Goal: Information Seeking & Learning: Understand process/instructions

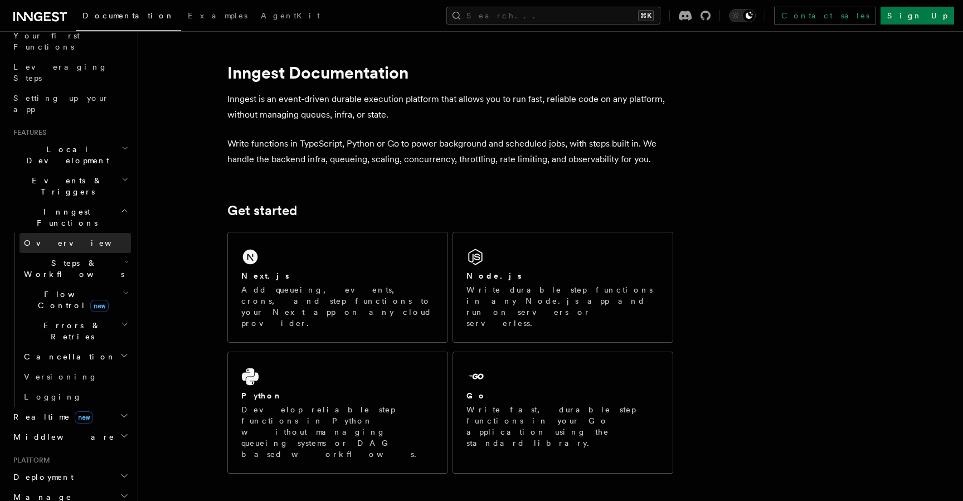
scroll to position [157, 0]
click at [120, 204] on icon "button" at bounding box center [124, 208] width 8 height 9
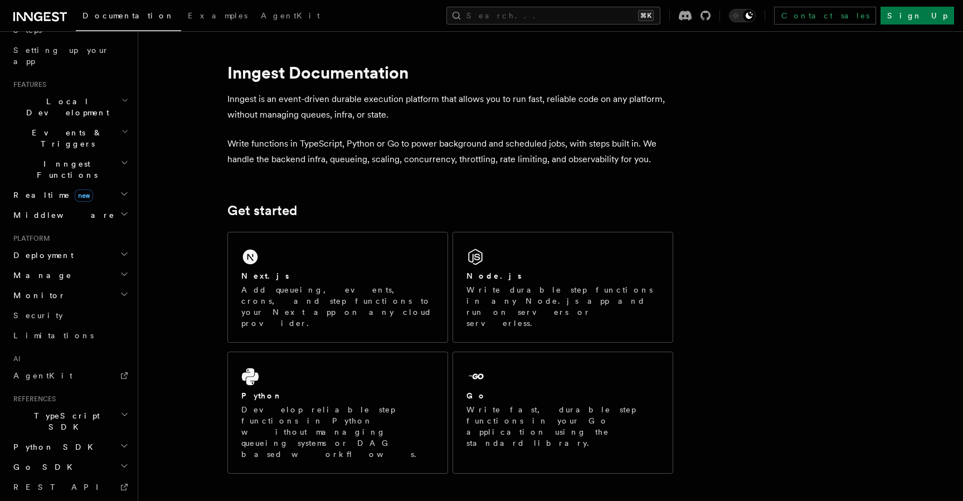
scroll to position [250, 0]
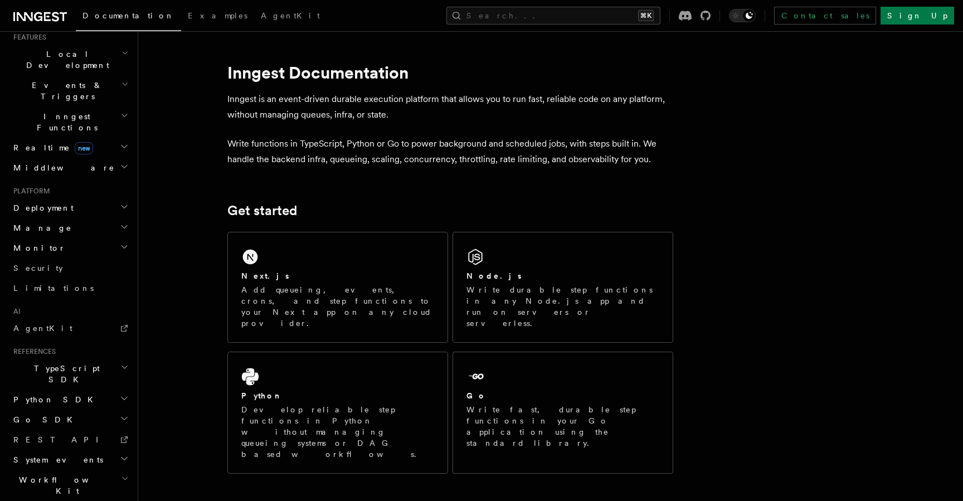
click at [53, 410] on h2 "Go SDK" at bounding box center [70, 420] width 122 height 20
click at [85, 198] on h2 "Deployment" at bounding box center [70, 208] width 122 height 20
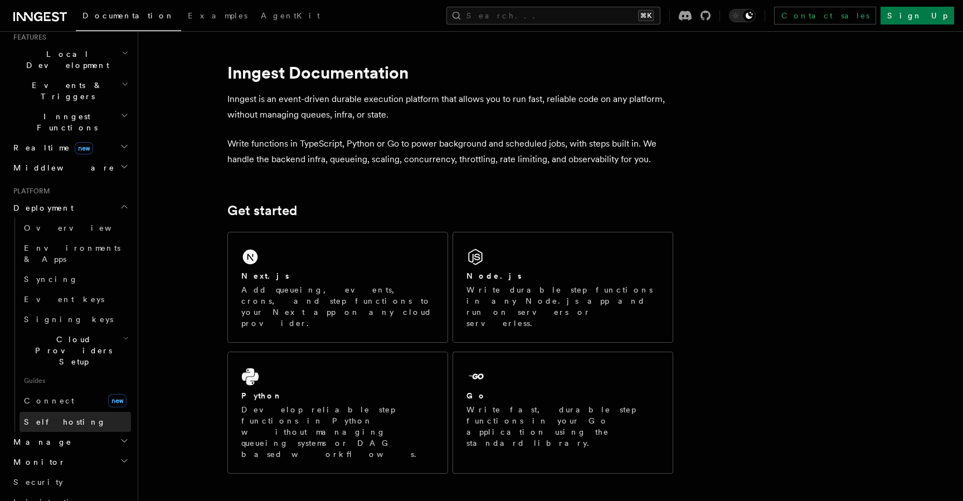
click at [62, 412] on link "Self hosting" at bounding box center [75, 422] width 111 height 20
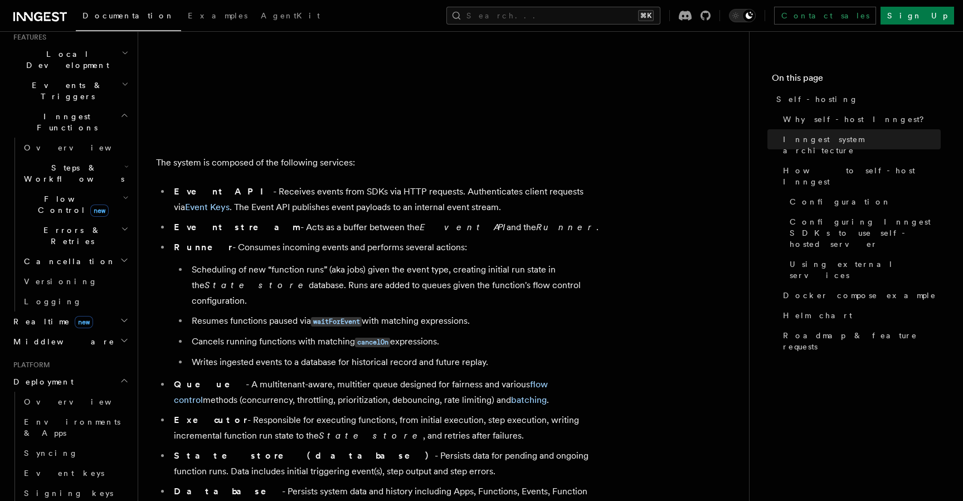
scroll to position [549, 0]
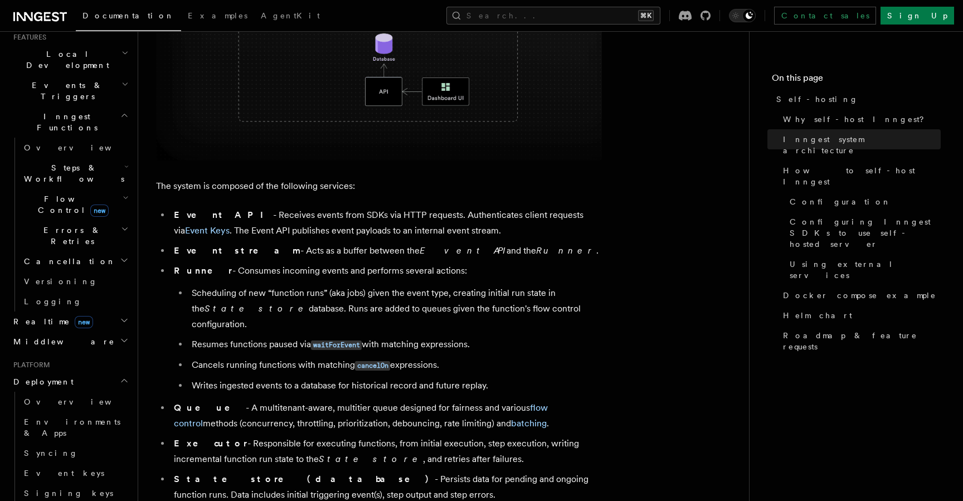
scroll to position [538, 0]
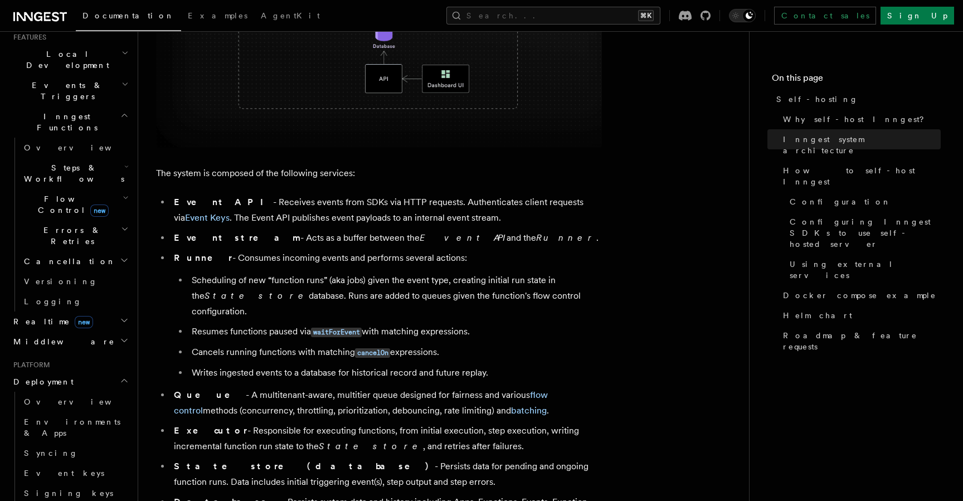
click at [553, 240] on li "Event stream - Acts as a buffer between the Event API and the Runner ." at bounding box center [385, 238] width 431 height 16
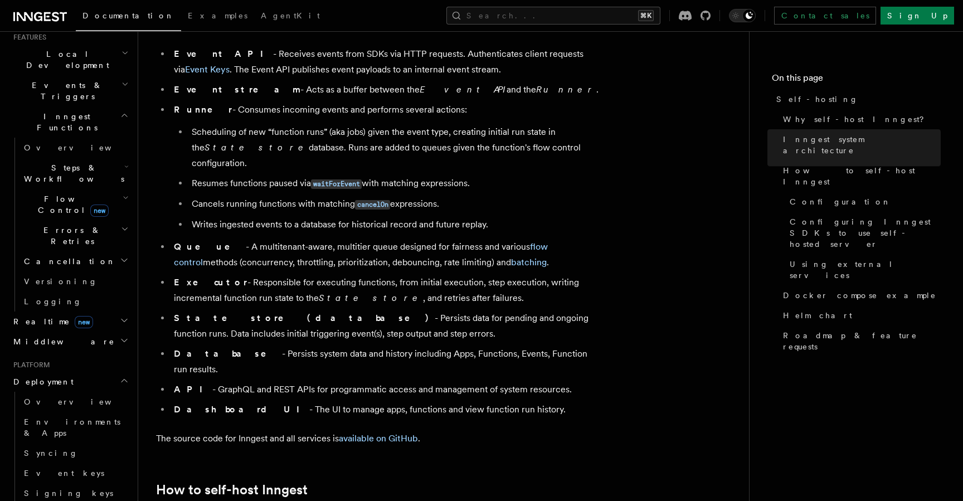
scroll to position [689, 0]
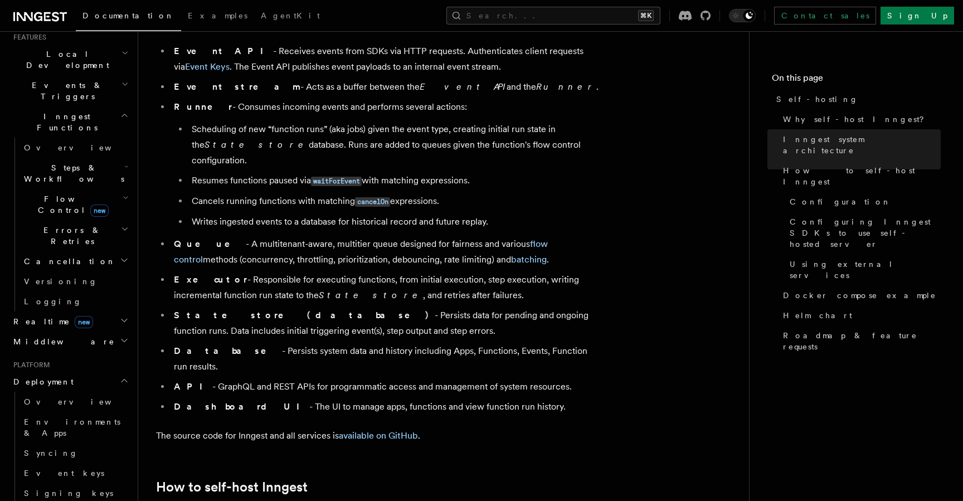
click at [582, 173] on li "Resumes functions paused via waitForEvent with matching expressions." at bounding box center [394, 181] width 413 height 16
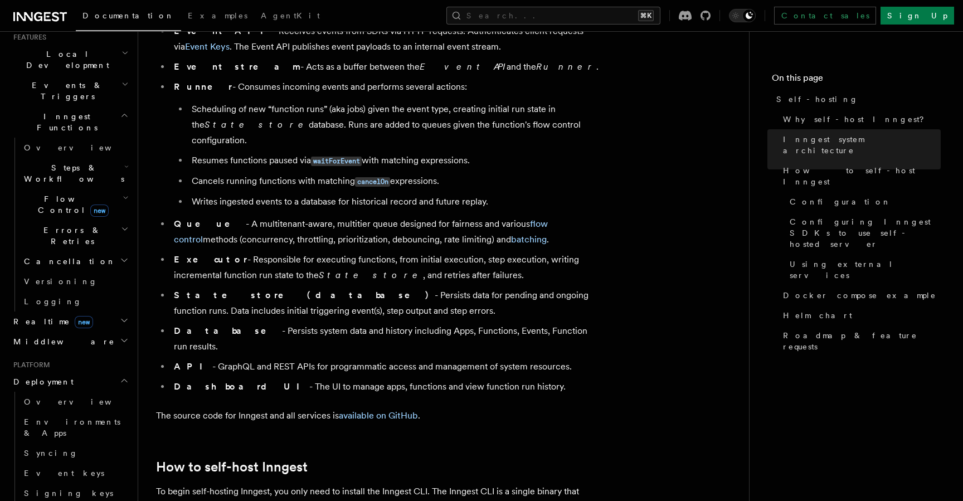
scroll to position [723, 0]
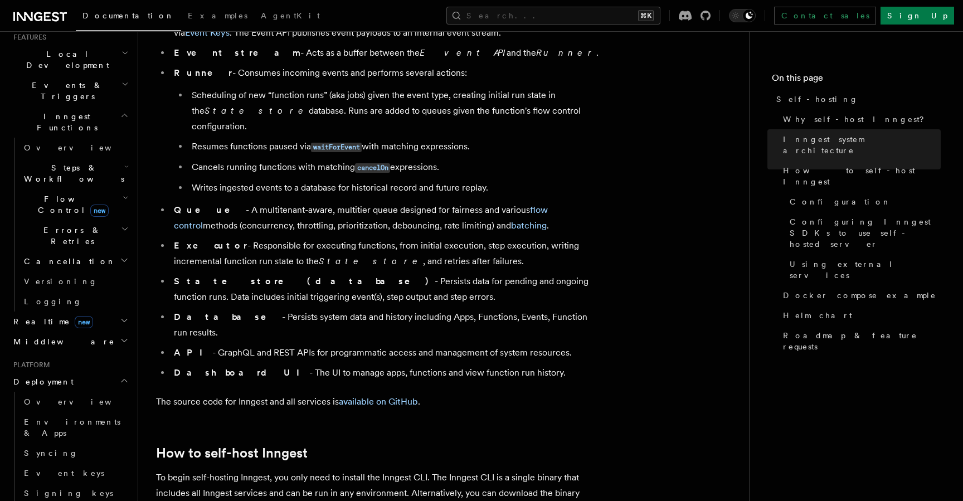
click at [582, 180] on li "Writes ingested events to a database for historical record and future replay." at bounding box center [394, 188] width 413 height 16
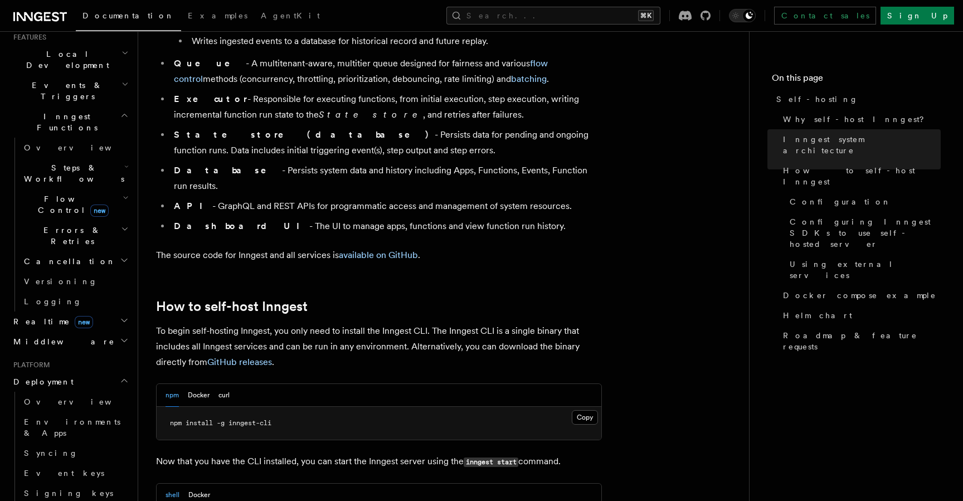
scroll to position [878, 0]
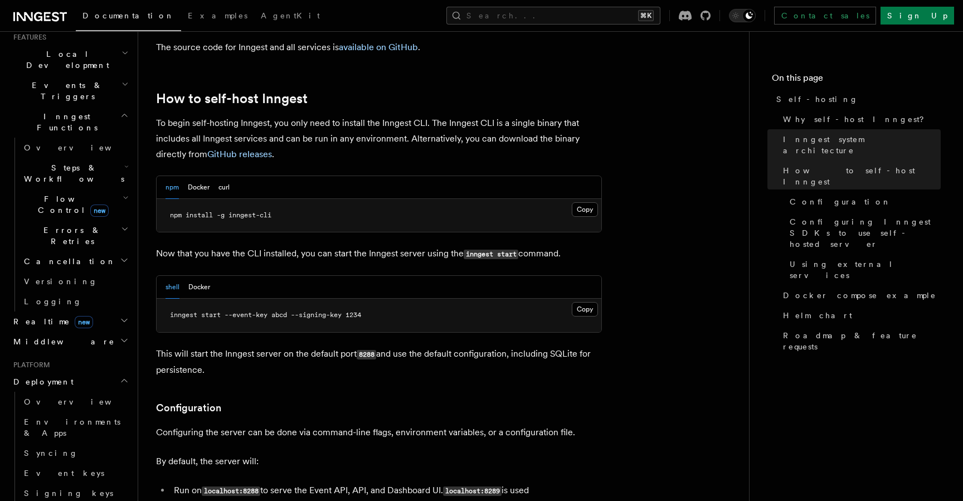
scroll to position [1085, 0]
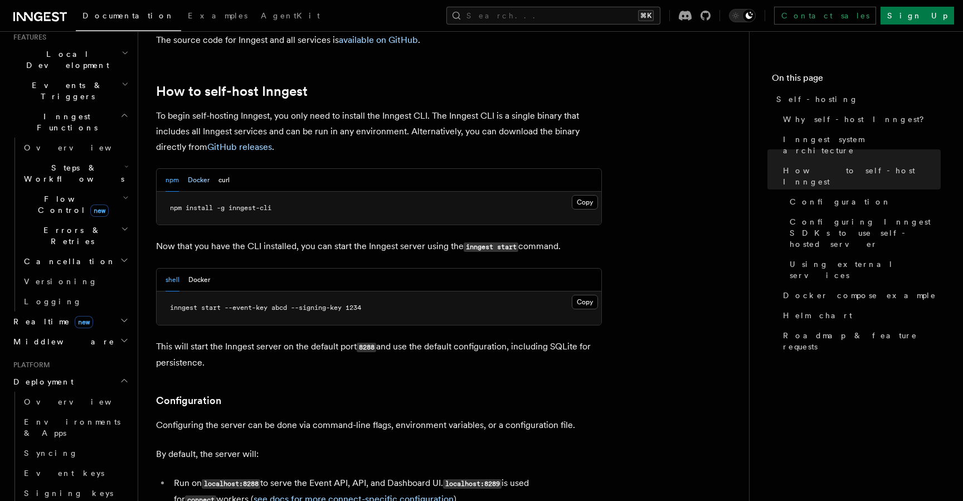
click at [201, 169] on button "Docker" at bounding box center [199, 180] width 22 height 23
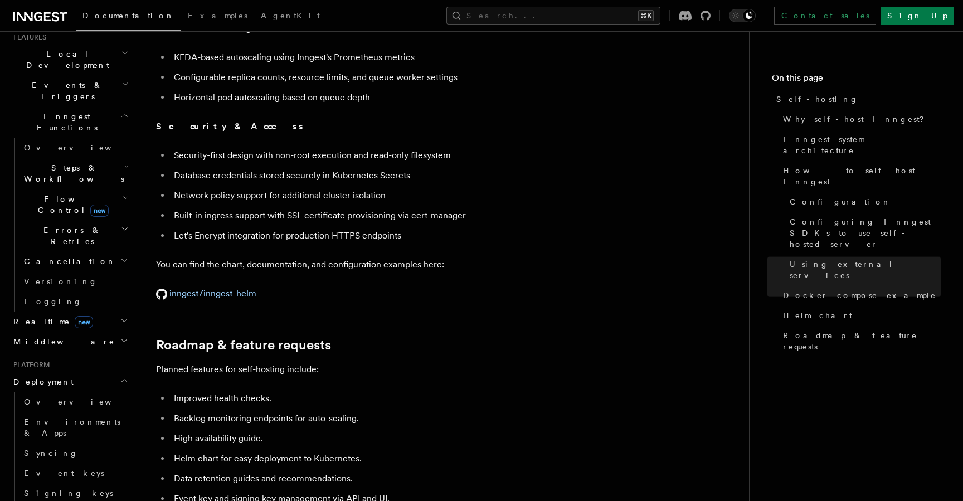
scroll to position [4047, 0]
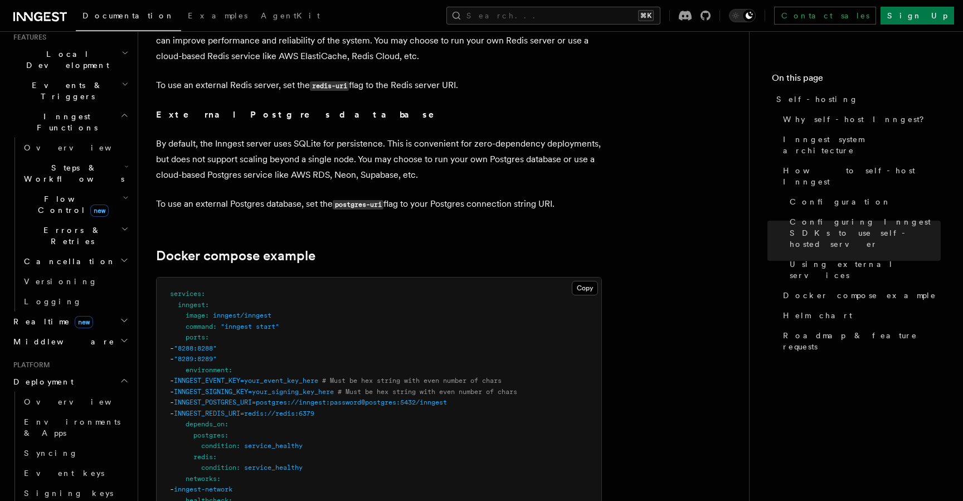
scroll to position [2744, 0]
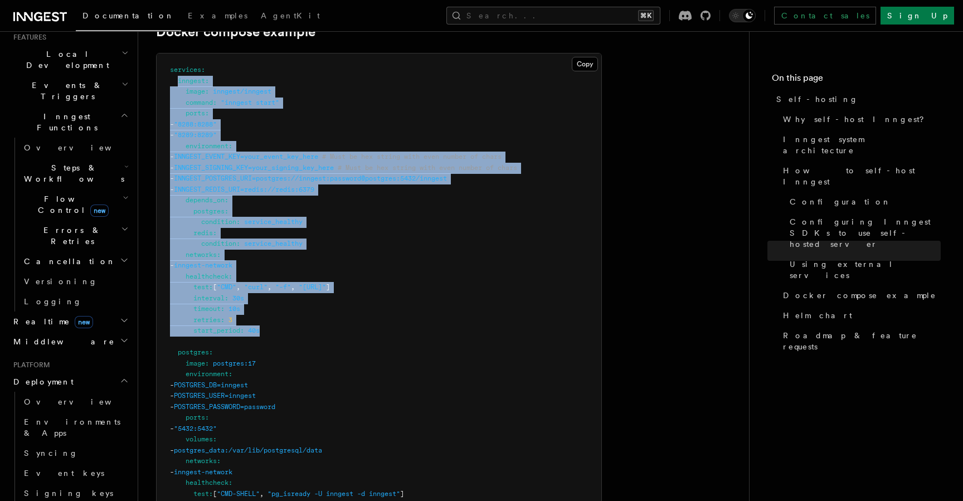
scroll to position [3017, 0]
drag, startPoint x: 176, startPoint y: 188, endPoint x: 484, endPoint y: 304, distance: 328.7
click at [484, 304] on pre "services : inngest : image : inngest/inngest command : "inngest start" ports : …" at bounding box center [379, 422] width 445 height 739
copy code "inngest : image : inngest/inngest command : "inngest start" ports : - "8288:828…"
click at [492, 337] on pre "services : inngest : image : inngest/inngest command : "inngest start" ports : …" at bounding box center [379, 422] width 445 height 739
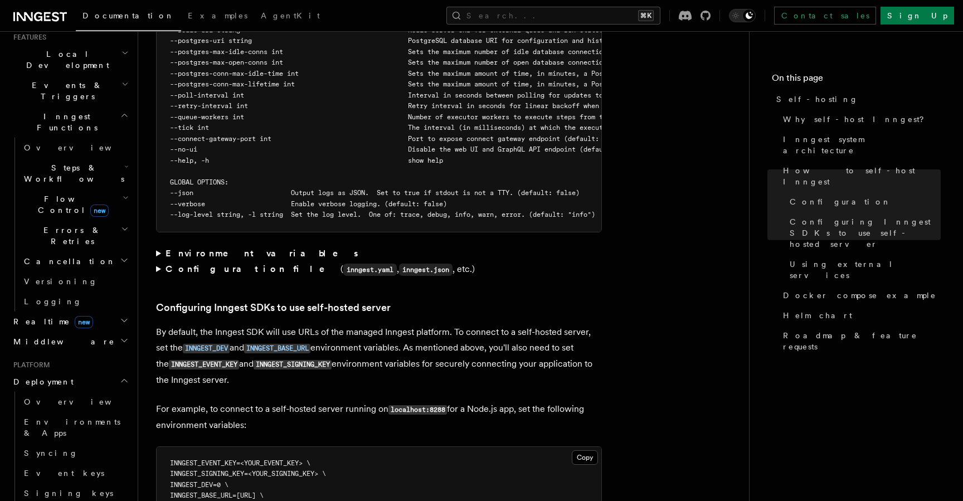
scroll to position [2137, 0]
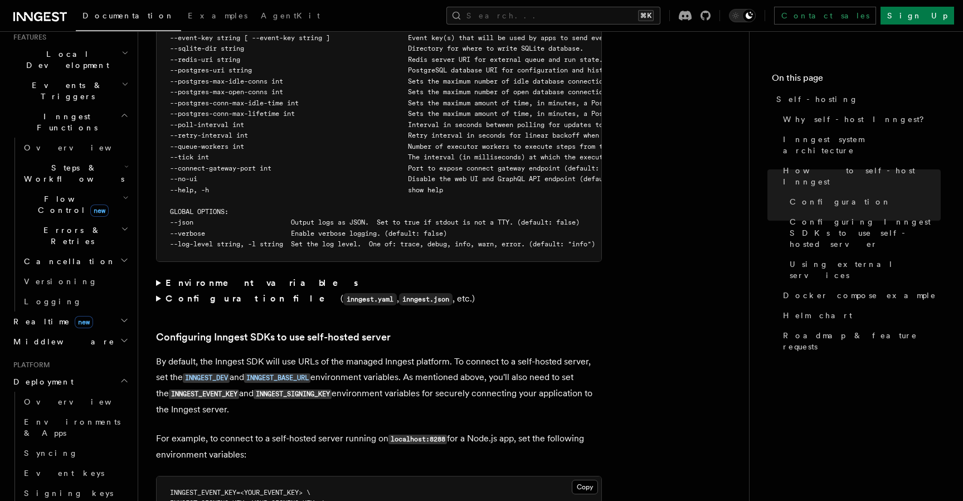
click at [242, 277] on strong "Environment variables" at bounding box center [262, 282] width 194 height 11
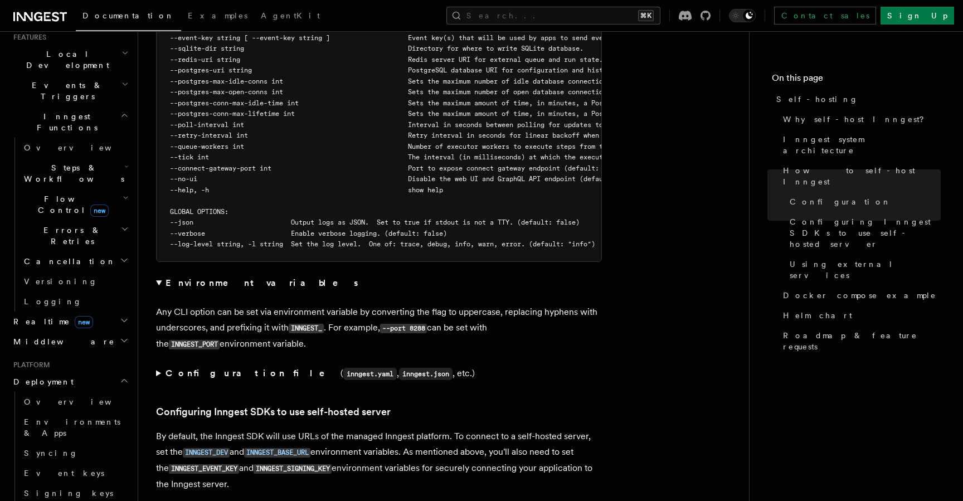
click at [203, 277] on strong "Environment variables" at bounding box center [262, 282] width 194 height 11
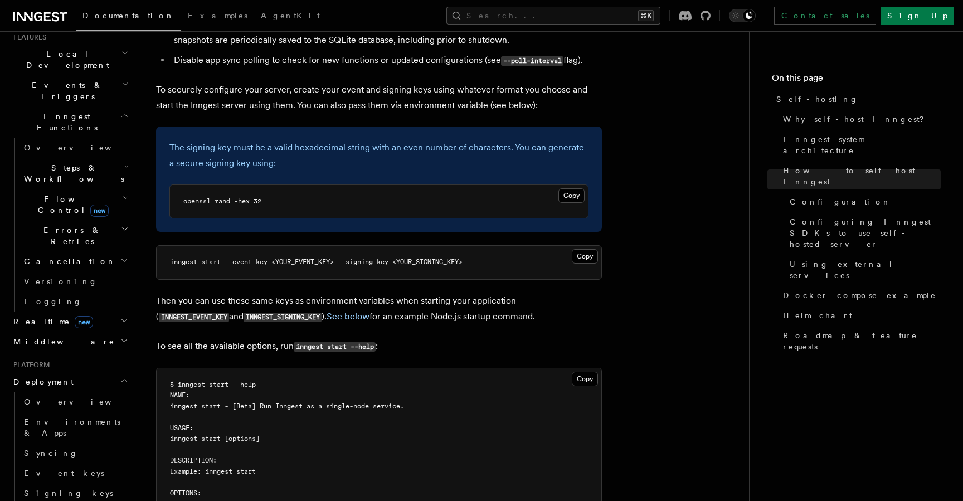
scroll to position [1535, 0]
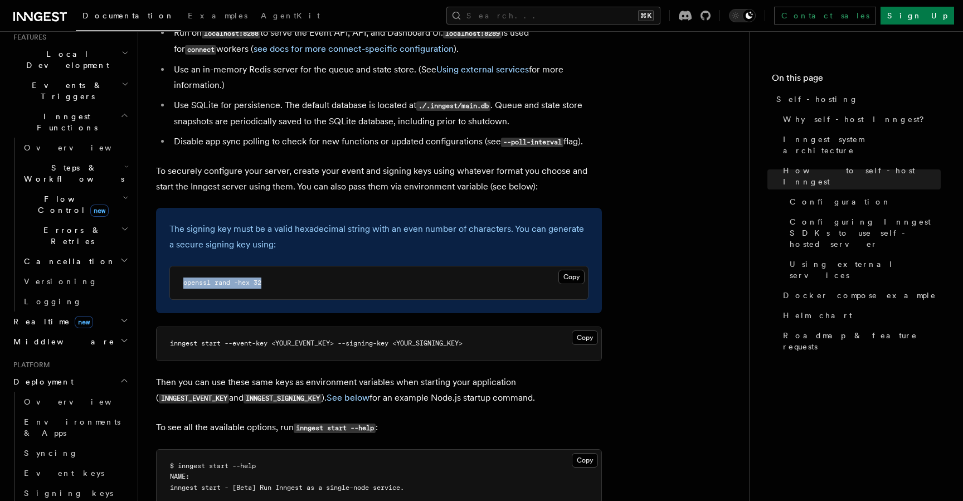
drag, startPoint x: 276, startPoint y: 254, endPoint x: 181, endPoint y: 256, distance: 95.8
click at [181, 266] on pre "openssl rand -hex 32" at bounding box center [379, 282] width 418 height 33
copy span "openssl rand -hex 32"
click at [429, 327] on pre "inngest start --event-key <YOUR_EVENT_KEY> --signing-key <YOUR_SIGNING_KEY>" at bounding box center [379, 343] width 445 height 33
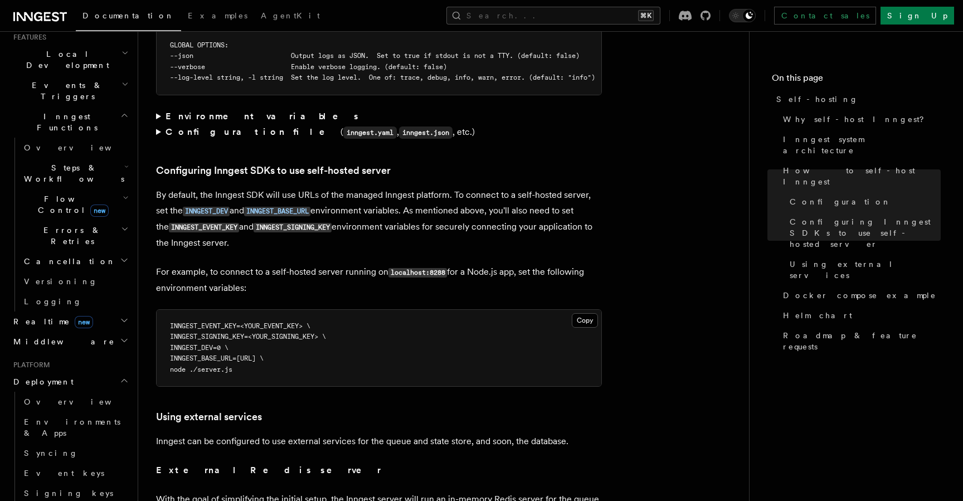
scroll to position [2309, 0]
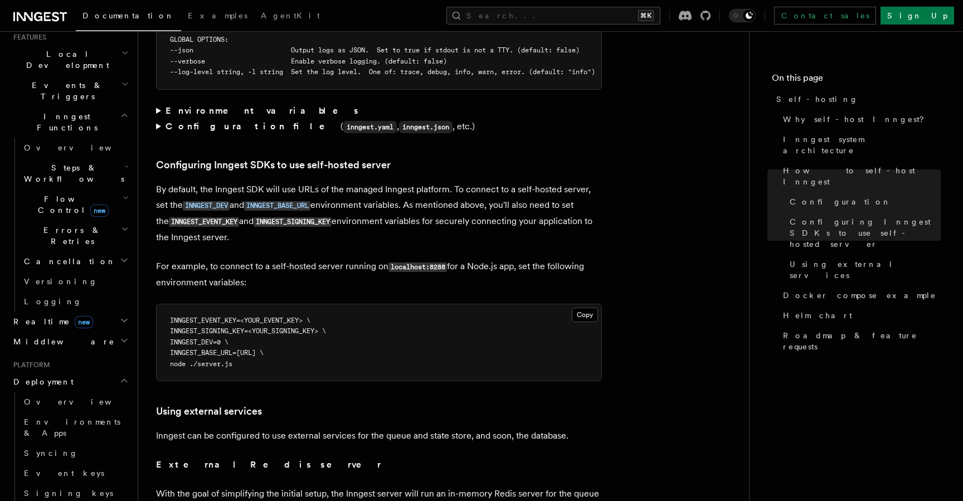
click at [413, 221] on article "Platform Deployment Self-hosting Self-hosting support for Inngest is supported …" at bounding box center [443, 121] width 575 height 4762
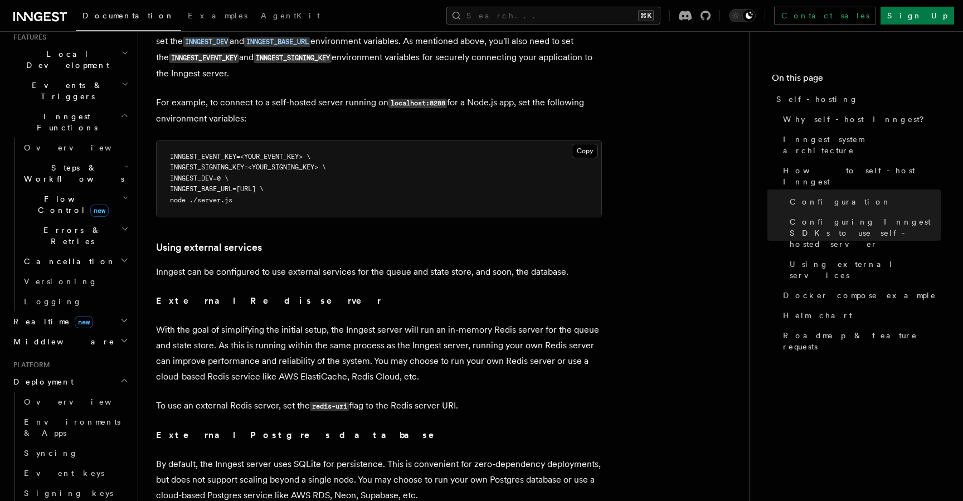
scroll to position [2476, 0]
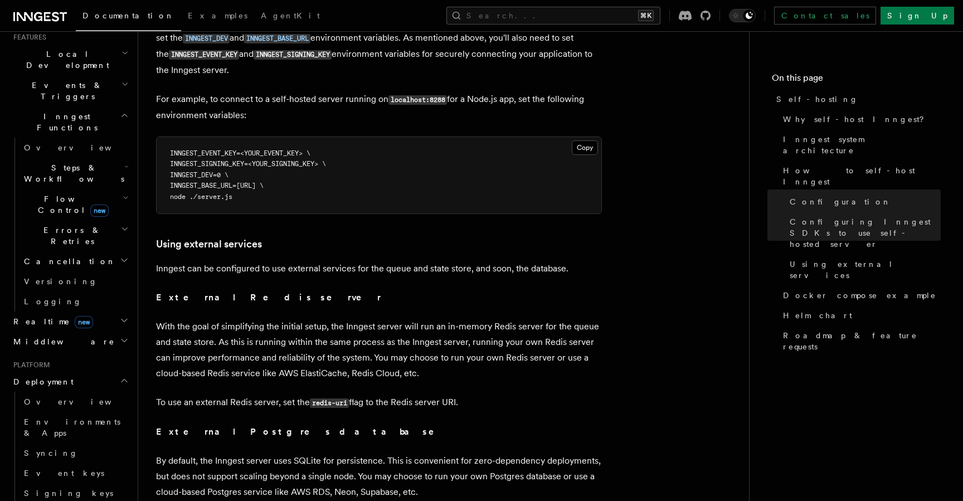
click at [230, 160] on span "INNGEST_SIGNING_KEY=<YOUR_SIGNING_KEY> \" at bounding box center [248, 164] width 156 height 8
click at [214, 171] on span "INNGEST_DEV=0 \" at bounding box center [199, 175] width 59 height 8
click at [236, 182] on span "INNGEST_BASE_URL=[URL] \" at bounding box center [217, 186] width 94 height 8
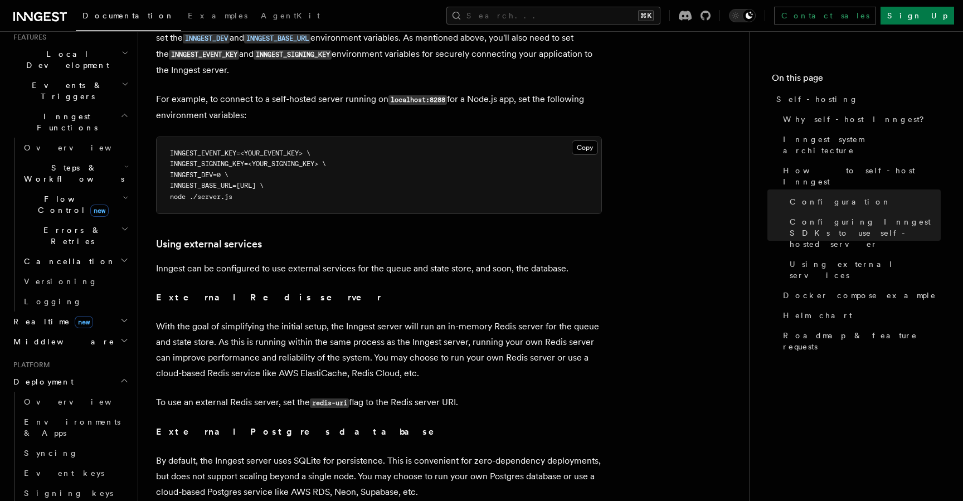
click at [236, 182] on span "INNGEST_BASE_URL=[URL] \" at bounding box center [217, 186] width 94 height 8
click at [321, 186] on pre "INNGEST_EVENT_KEY=<YOUR_EVENT_KEY> \ INNGEST_SIGNING_KEY=<YOUR_SIGNING_KEY> \ I…" at bounding box center [379, 175] width 445 height 77
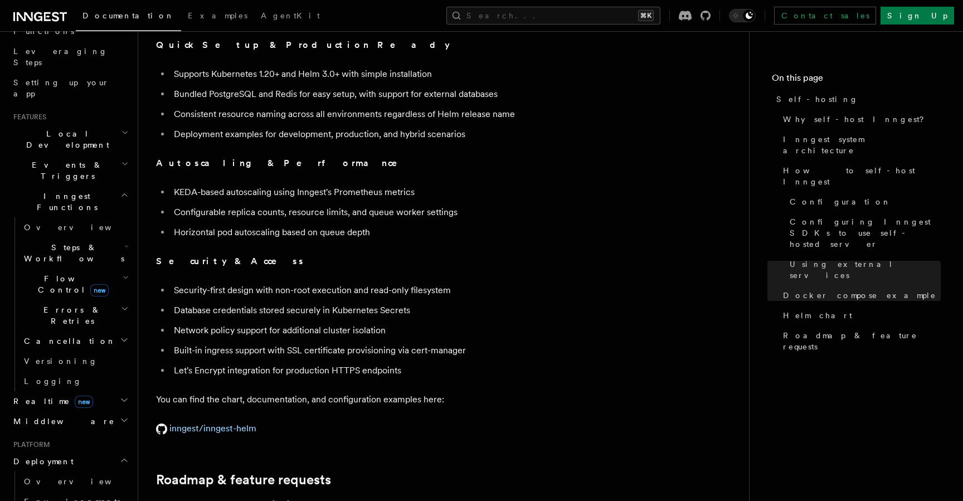
scroll to position [0, 0]
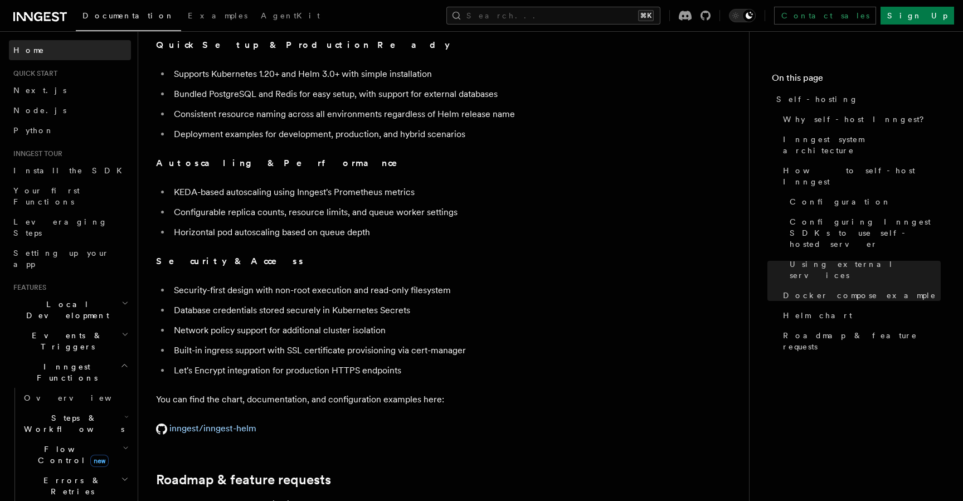
click at [22, 51] on span "Home" at bounding box center [28, 50] width 31 height 11
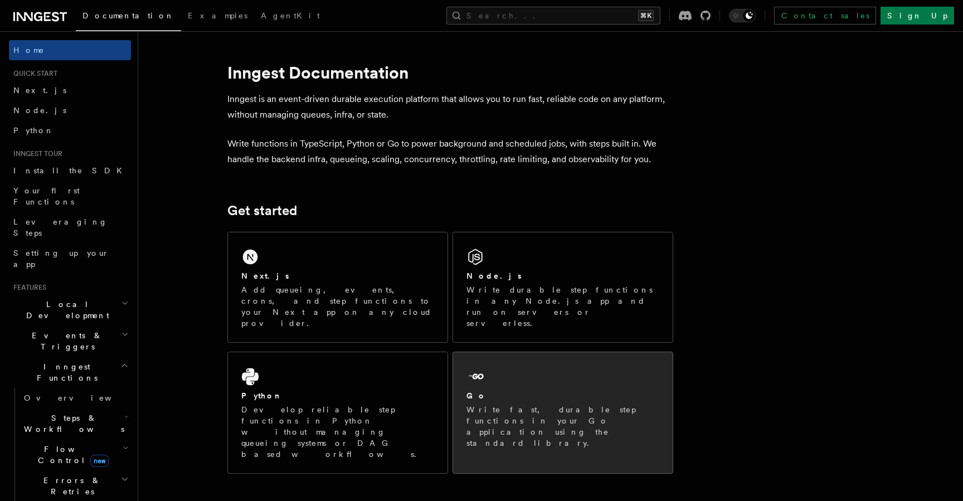
click at [506, 362] on div "Go Write fast, durable step functions in your Go application using the standard…" at bounding box center [563, 407] width 220 height 110
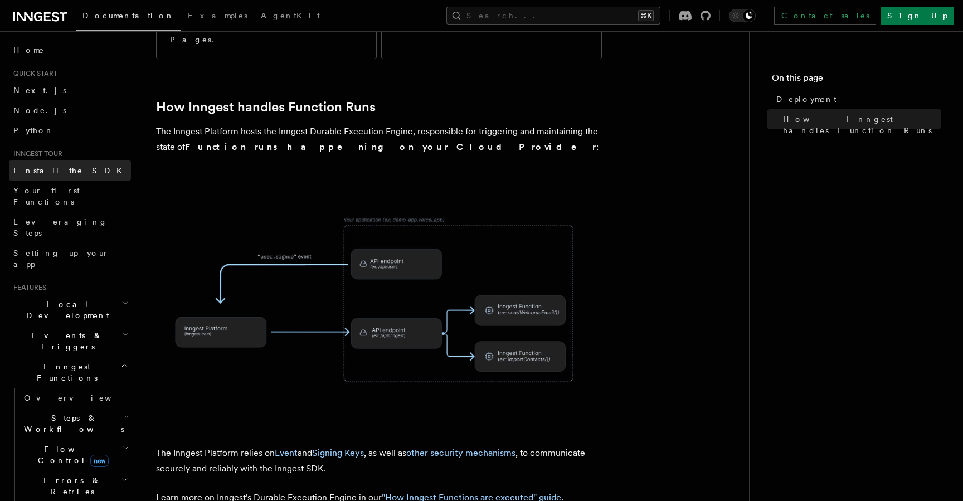
click at [51, 173] on span "Install the SDK" at bounding box center [70, 170] width 115 height 9
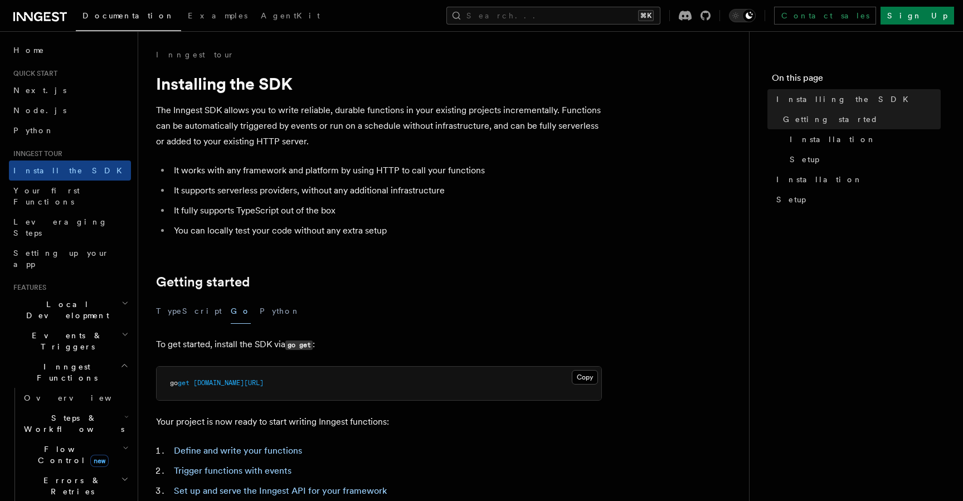
click at [476, 193] on li "It supports serverless providers, without any additional infrastructure" at bounding box center [385, 191] width 431 height 16
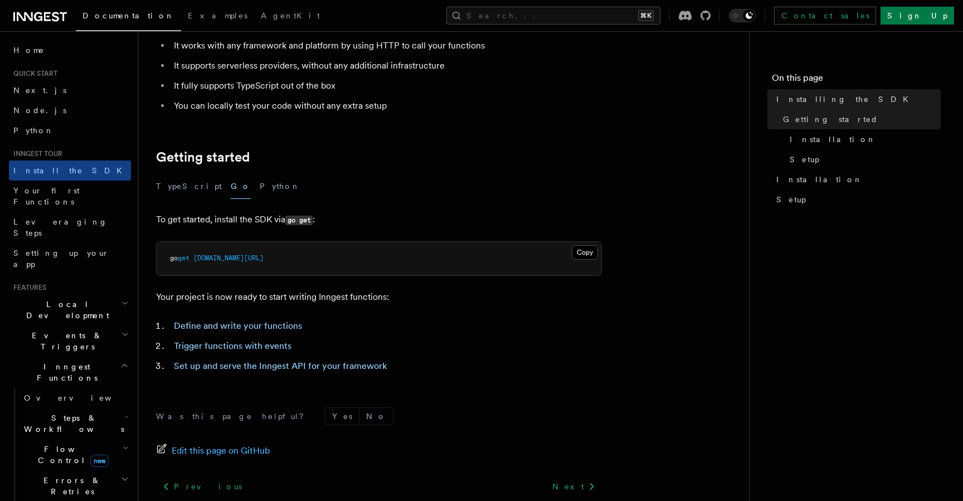
scroll to position [142, 0]
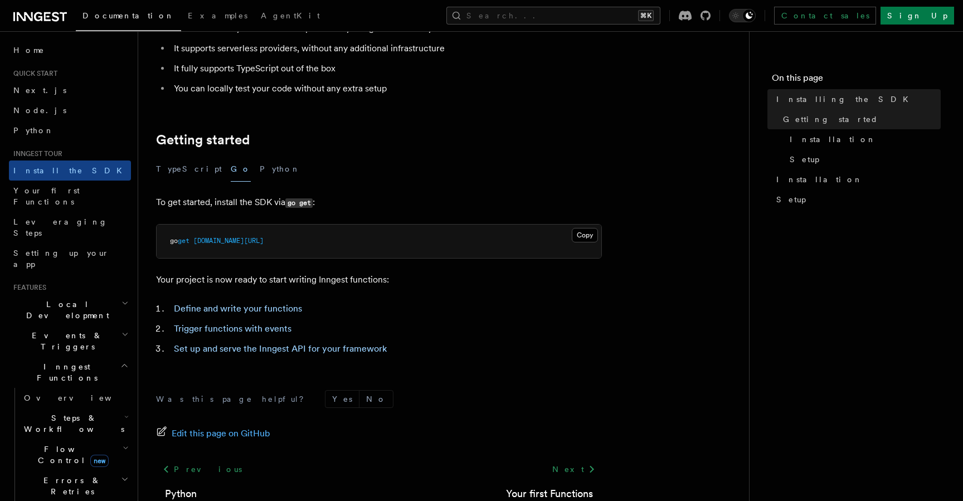
drag, startPoint x: 168, startPoint y: 243, endPoint x: 361, endPoint y: 244, distance: 193.3
click at [361, 244] on pre "go get github.com/inngest/inngestgo" at bounding box center [379, 241] width 445 height 33
copy span "go get github.com/inngest/inngestgo"
click at [446, 302] on li "Define and write your functions" at bounding box center [385, 309] width 431 height 16
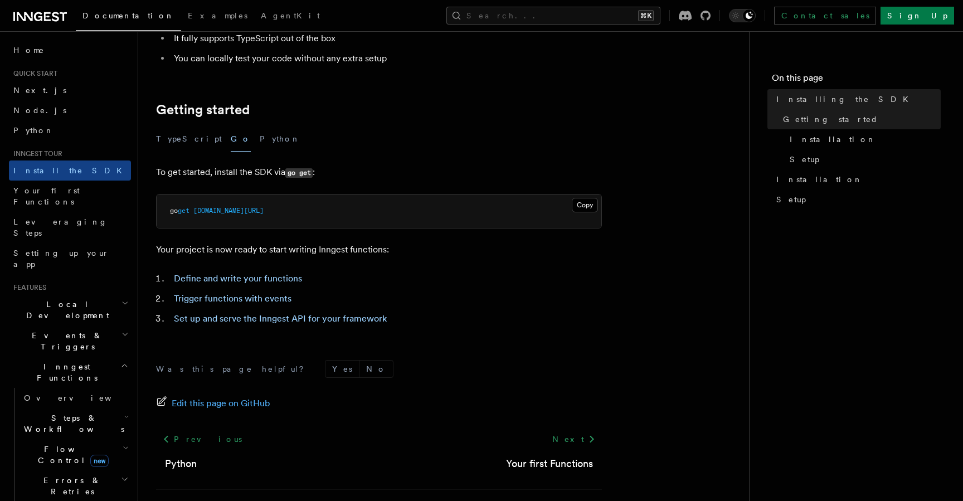
scroll to position [173, 0]
click at [276, 279] on link "Define and write your functions" at bounding box center [238, 277] width 128 height 11
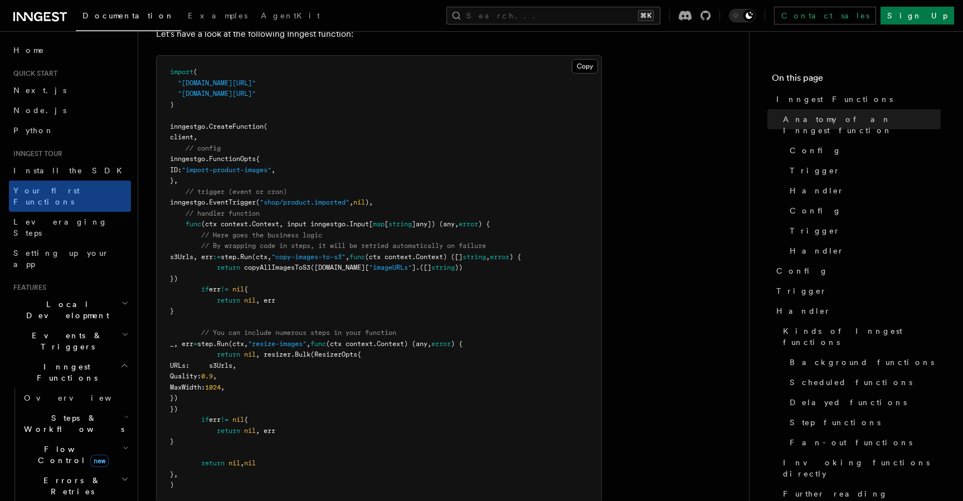
scroll to position [283, 0]
click at [182, 121] on span "inngestgo." at bounding box center [189, 125] width 39 height 8
drag, startPoint x: 313, startPoint y: 65, endPoint x: 188, endPoint y: 66, distance: 124.8
click at [188, 66] on pre "import ( "github.com/inngest/inngestgo" "github.com/inngest/inngestgo/step" ) i…" at bounding box center [379, 277] width 445 height 446
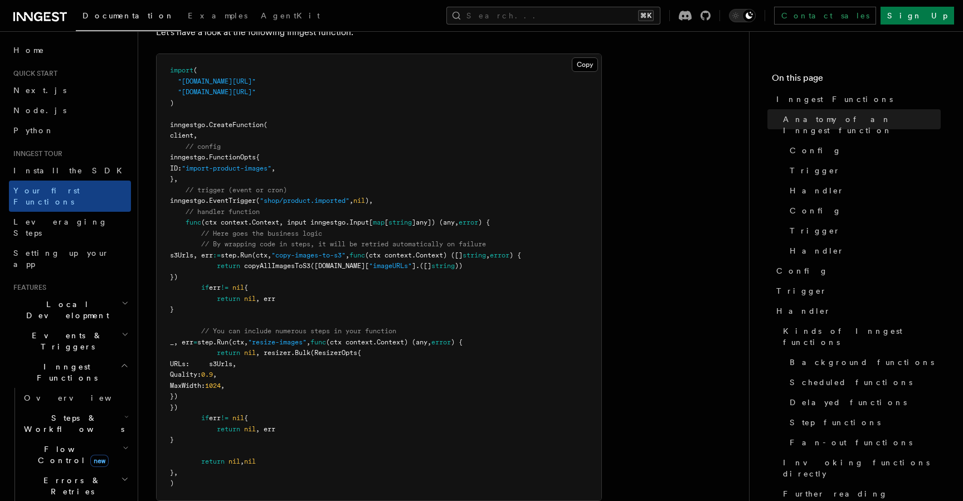
click at [172, 95] on pre "import ( "github.com/inngest/inngestgo" "github.com/inngest/inngestgo/step" ) i…" at bounding box center [379, 277] width 445 height 446
drag, startPoint x: 180, startPoint y: 91, endPoint x: 170, endPoint y: 55, distance: 38.1
click at [170, 55] on pre "import ( "github.com/inngest/inngestgo" "github.com/inngest/inngestgo/step" ) i…" at bounding box center [379, 277] width 445 height 446
copy code "import ( "github.com/inngest/inngestgo" "github.com/inngest/inngestgo/step" )"
click at [408, 108] on pre "import ( "github.com/inngest/inngestgo" "github.com/inngest/inngestgo/step" ) i…" at bounding box center [379, 277] width 445 height 446
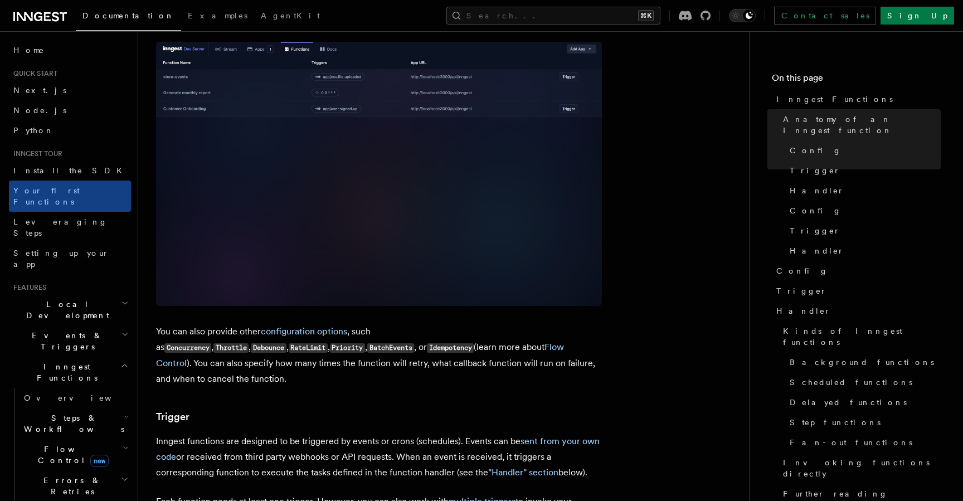
scroll to position [1071, 0]
